Goal: Task Accomplishment & Management: Use online tool/utility

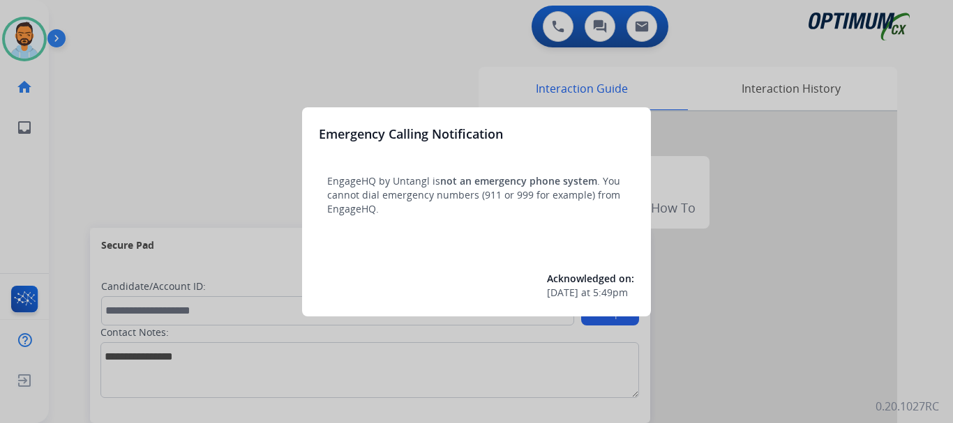
click at [94, 114] on div at bounding box center [476, 211] width 953 height 423
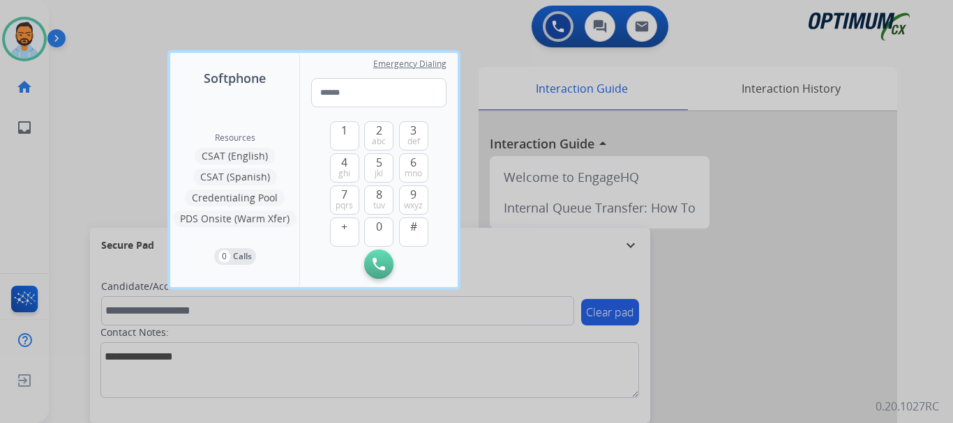
click at [82, 121] on div at bounding box center [476, 211] width 953 height 423
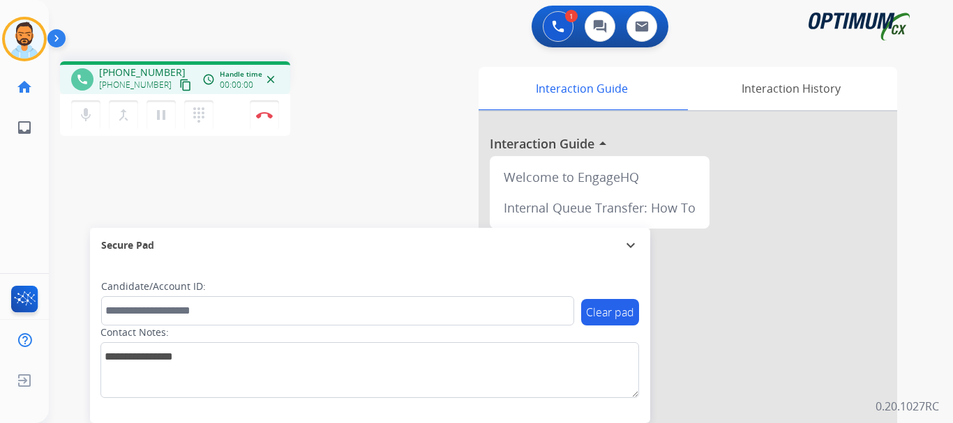
click at [179, 84] on mat-icon "content_copy" at bounding box center [185, 85] width 13 height 13
click at [261, 119] on button "Disconnect" at bounding box center [264, 114] width 29 height 29
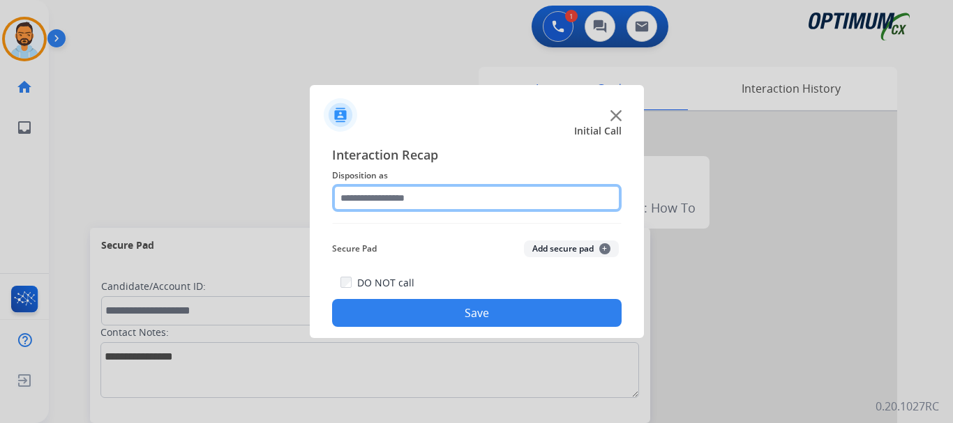
click at [534, 195] on input "text" at bounding box center [476, 198] width 289 height 28
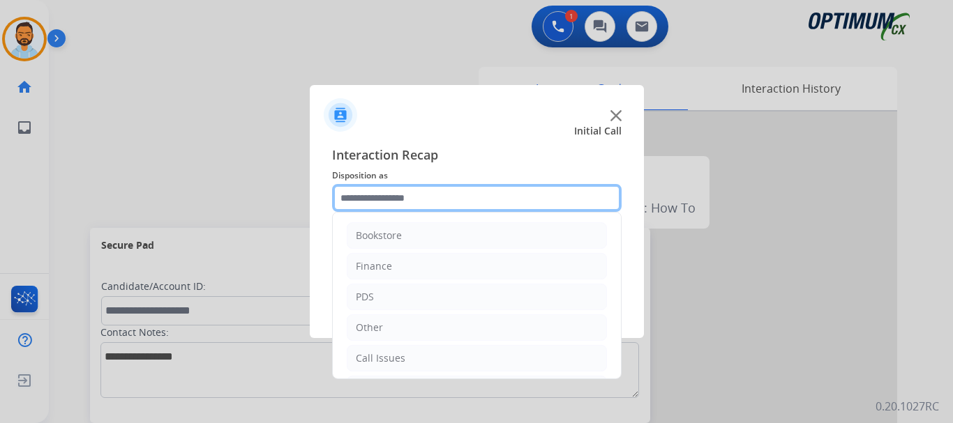
scroll to position [95, 0]
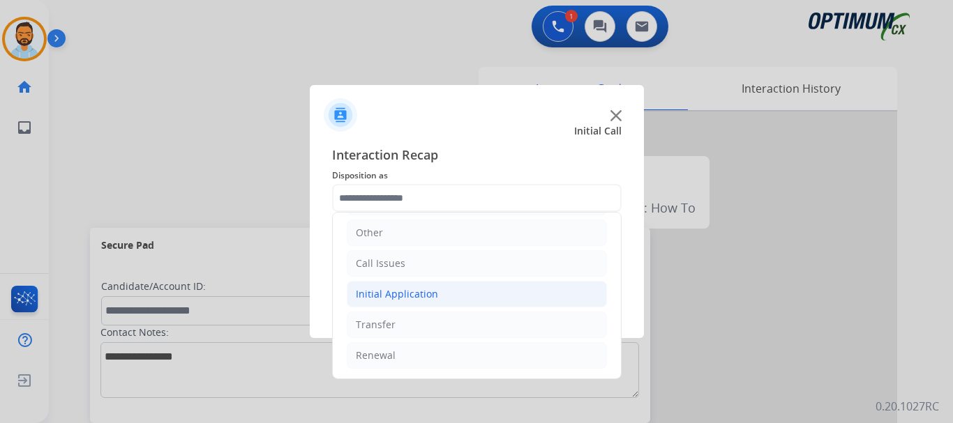
click at [480, 294] on li "Initial Application" at bounding box center [477, 294] width 260 height 27
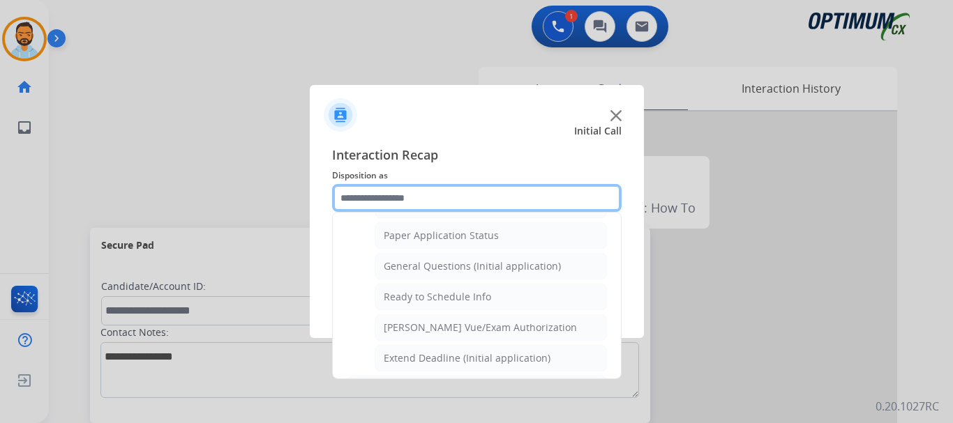
scroll to position [783, 0]
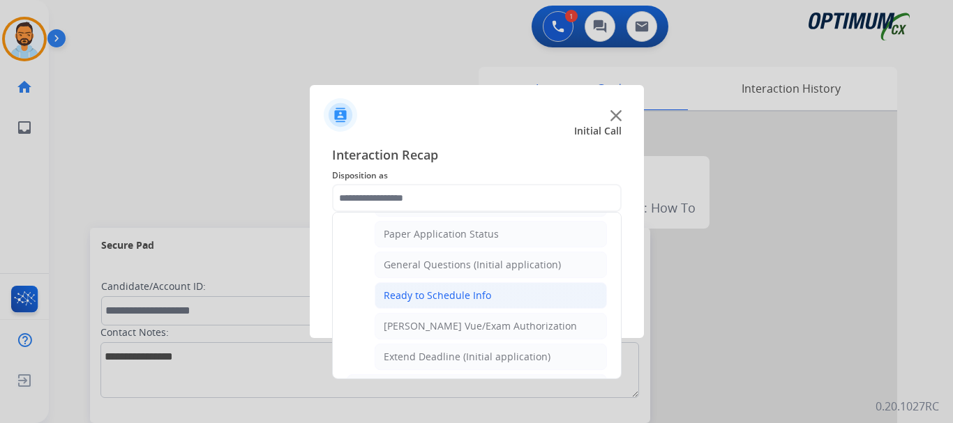
click at [495, 298] on li "Ready to Schedule Info" at bounding box center [491, 296] width 232 height 27
type input "**********"
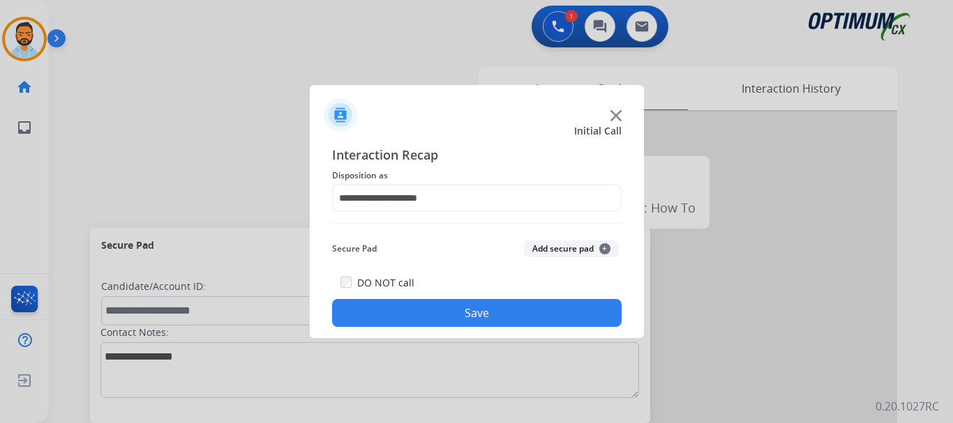
click at [487, 313] on button "Save" at bounding box center [476, 313] width 289 height 28
